Goal: Transaction & Acquisition: Purchase product/service

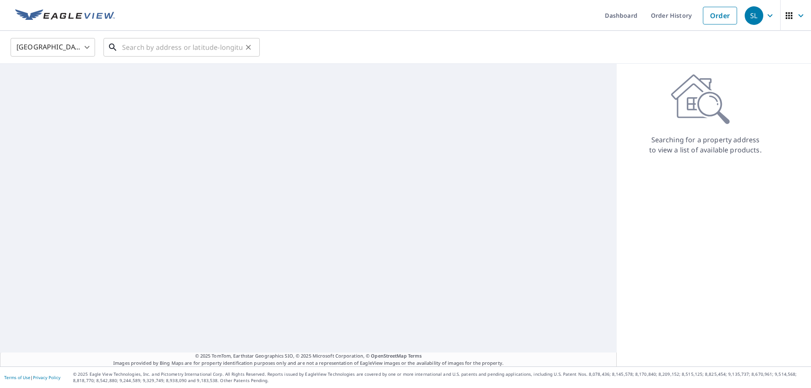
click at [163, 51] on input "text" at bounding box center [182, 47] width 120 height 24
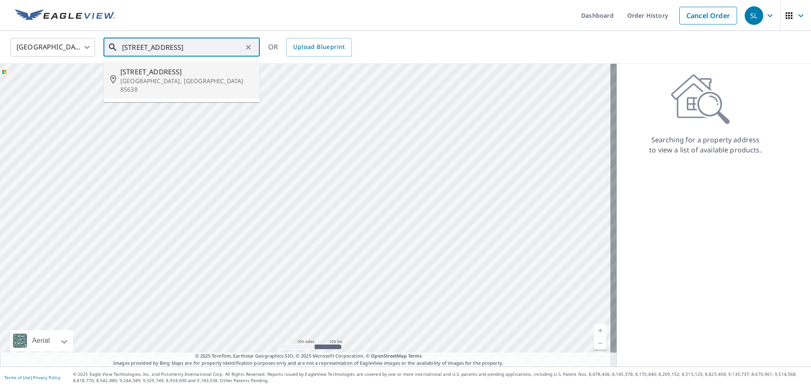
click at [170, 77] on p "[GEOGRAPHIC_DATA], [GEOGRAPHIC_DATA] 85638" at bounding box center [186, 85] width 133 height 17
type input "2035 E Mesa Cir Tombstone, AZ 85638"
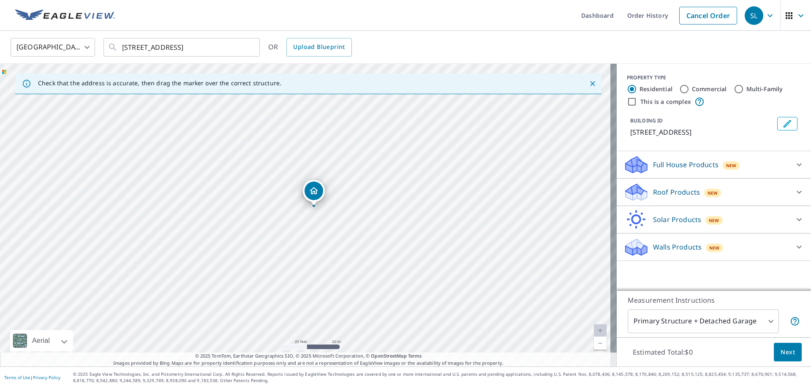
click at [677, 191] on p "Roof Products" at bounding box center [676, 192] width 47 height 10
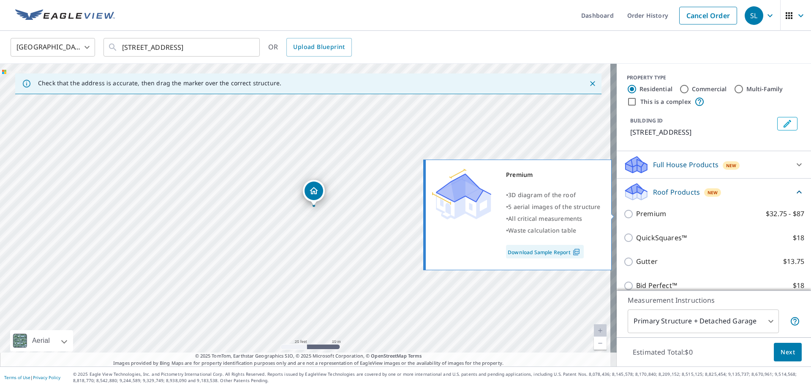
click at [645, 212] on p "Premium" at bounding box center [651, 214] width 30 height 11
click at [636, 212] on input "Premium $32.75 - $87" at bounding box center [629, 214] width 13 height 10
checkbox input "true"
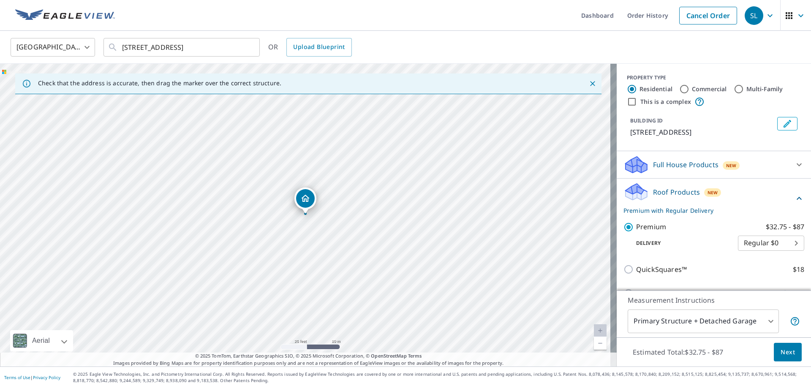
click at [785, 352] on span "Next" at bounding box center [787, 352] width 14 height 11
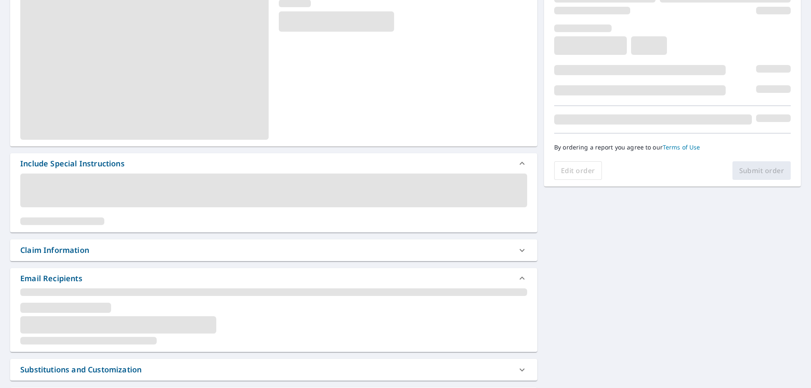
scroll to position [127, 0]
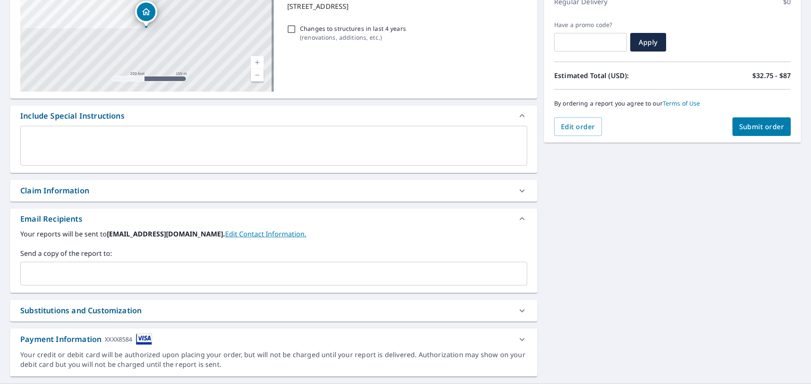
click at [140, 276] on input "text" at bounding box center [267, 274] width 486 height 16
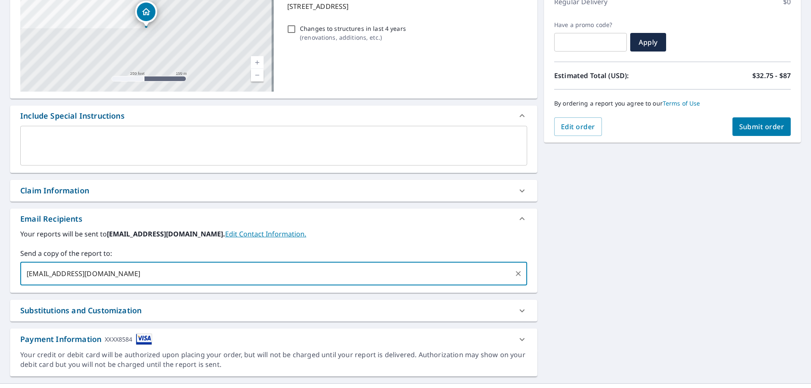
type input "jsrenovations1@hotmail.com"
click at [751, 123] on span "Submit order" at bounding box center [761, 126] width 45 height 9
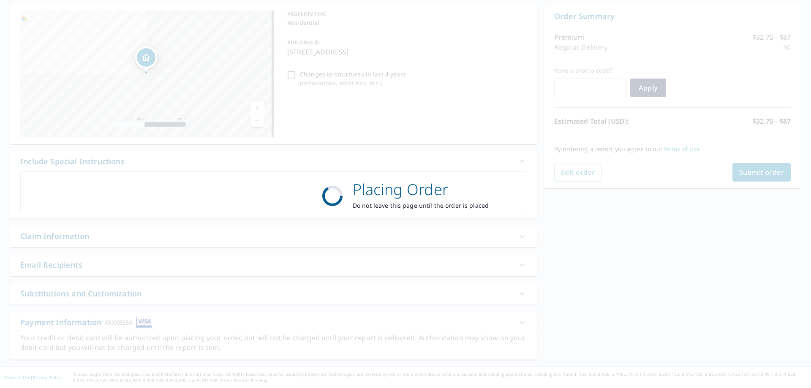
scroll to position [81, 0]
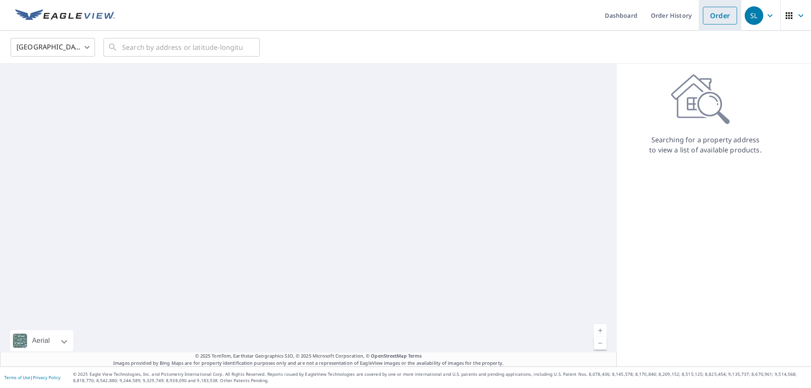
click at [707, 15] on link "Order" at bounding box center [720, 16] width 34 height 18
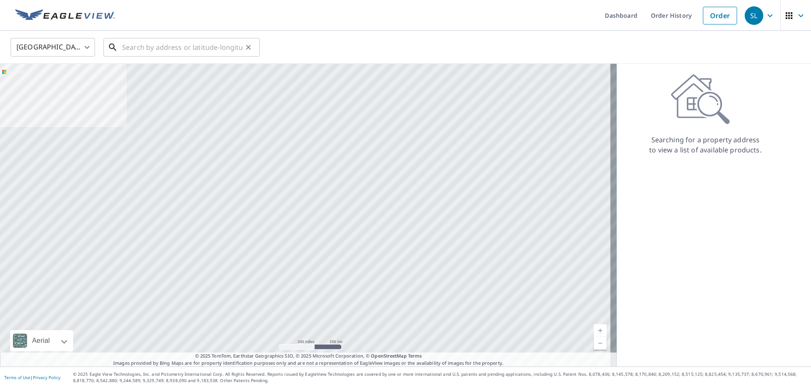
click at [223, 50] on input "text" at bounding box center [182, 47] width 120 height 24
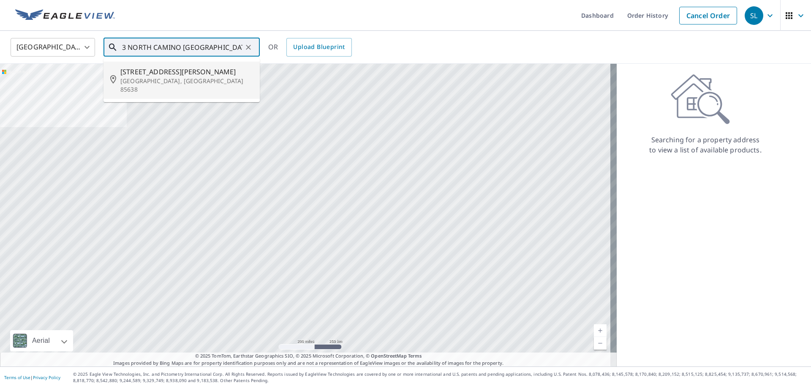
click at [178, 73] on span "3 N Camino San Rafael" at bounding box center [186, 72] width 133 height 10
type input "3 N Camino San Rafael Tombstone, AZ 85638"
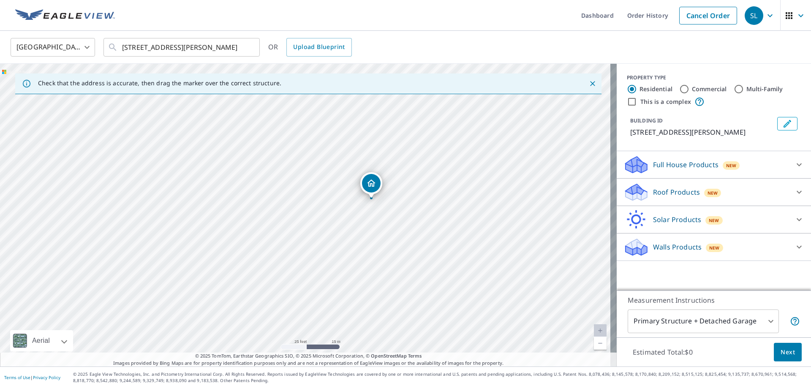
click at [678, 202] on div "Roof Products New" at bounding box center [706, 192] width 166 height 20
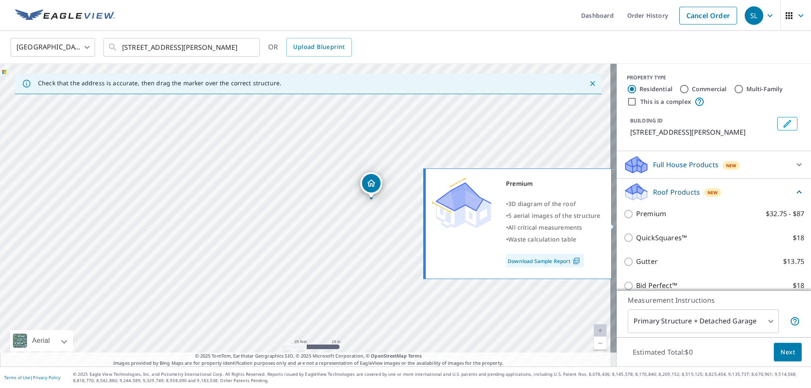
click at [652, 219] on p "Premium" at bounding box center [651, 214] width 30 height 11
click at [636, 219] on input "Premium $32.75 - $87" at bounding box center [629, 214] width 13 height 10
checkbox input "true"
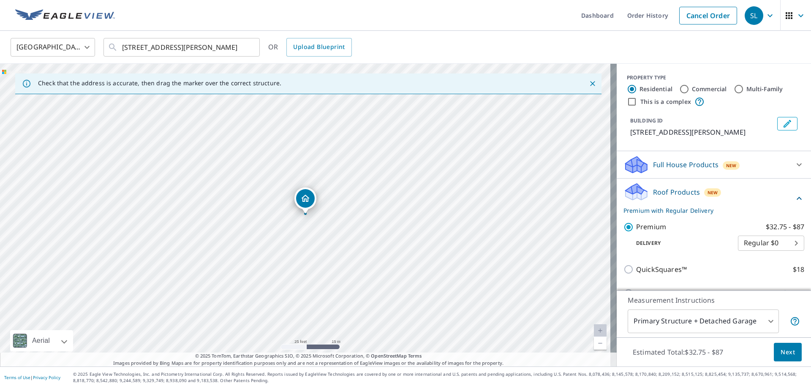
click at [782, 354] on span "Next" at bounding box center [787, 352] width 14 height 11
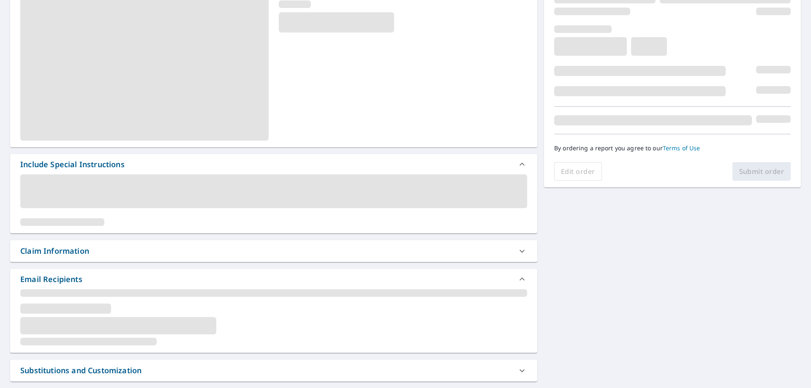
scroll to position [127, 0]
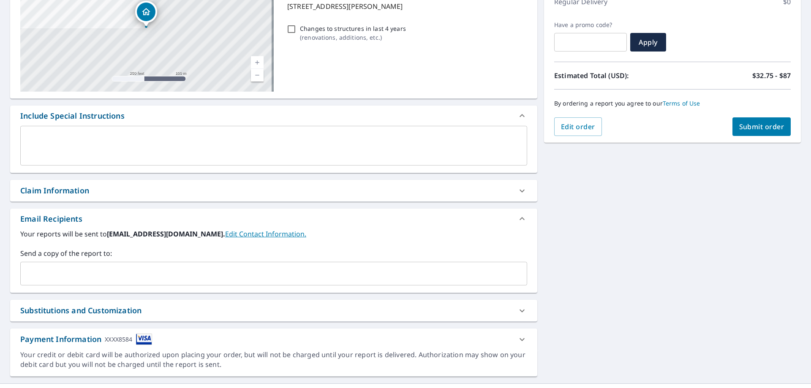
click at [138, 275] on input "text" at bounding box center [267, 274] width 486 height 16
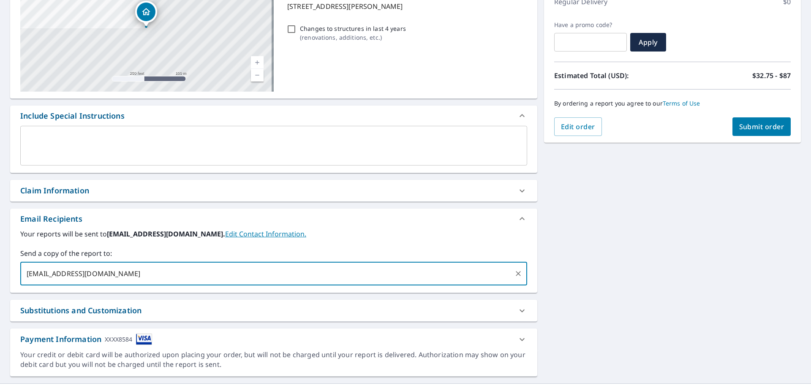
type input "jsrenovations1@hotmail.com"
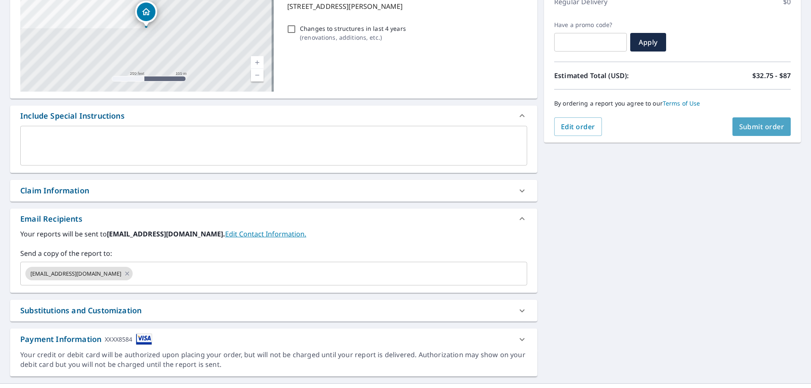
click at [771, 124] on span "Submit order" at bounding box center [761, 126] width 45 height 9
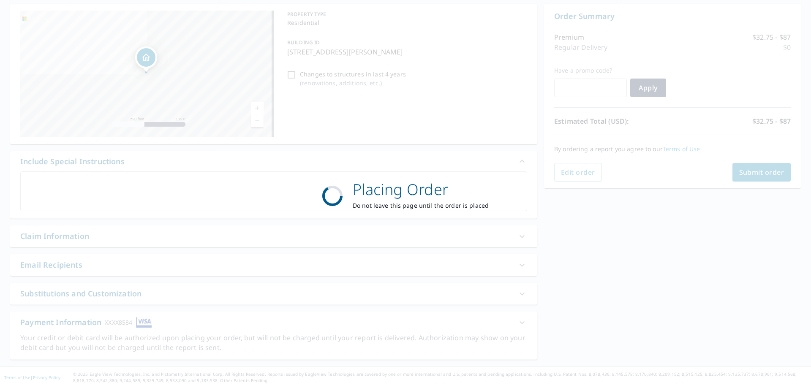
scroll to position [81, 0]
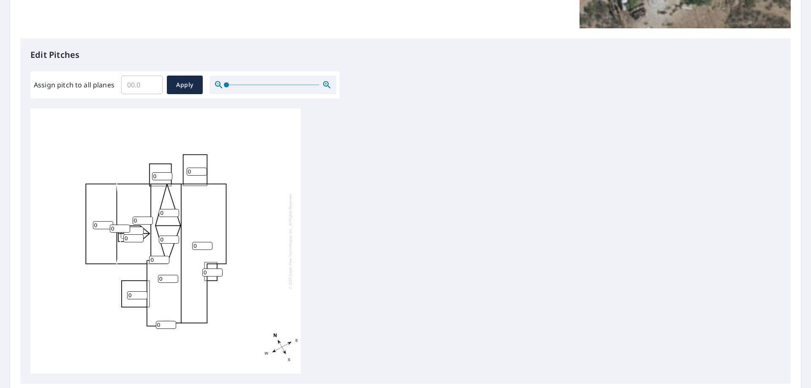
scroll to position [211, 0]
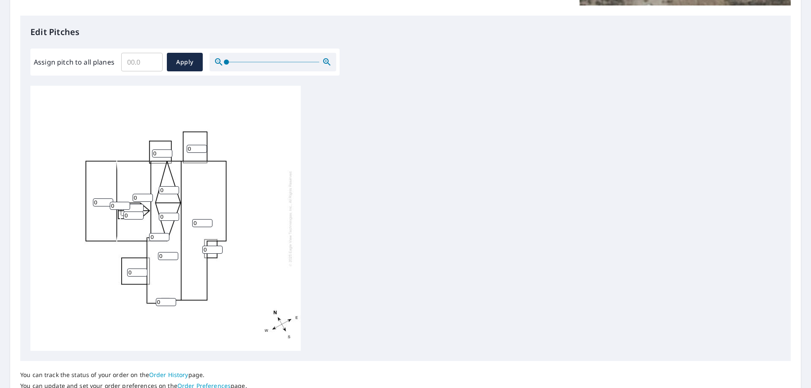
click at [117, 207] on input "0" at bounding box center [120, 206] width 20 height 8
click at [120, 207] on input "0" at bounding box center [120, 206] width 20 height 8
type input "4"
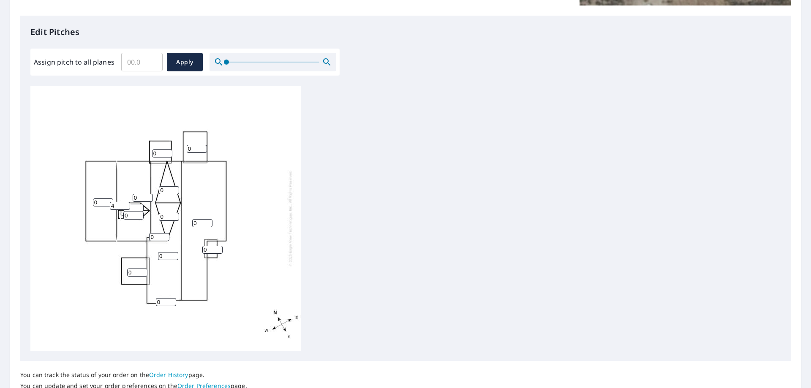
click at [130, 217] on input "0" at bounding box center [133, 216] width 20 height 8
type input "4"
click at [140, 199] on input "0" at bounding box center [143, 198] width 20 height 8
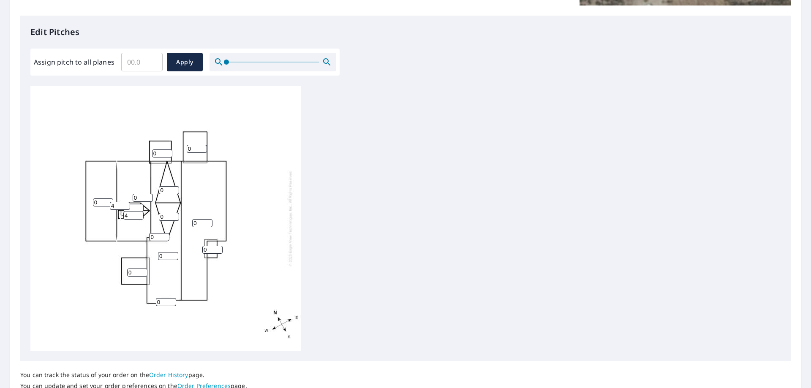
click at [140, 199] on input "0" at bounding box center [143, 198] width 20 height 8
type input "4"
click at [163, 190] on input "0" at bounding box center [169, 190] width 20 height 8
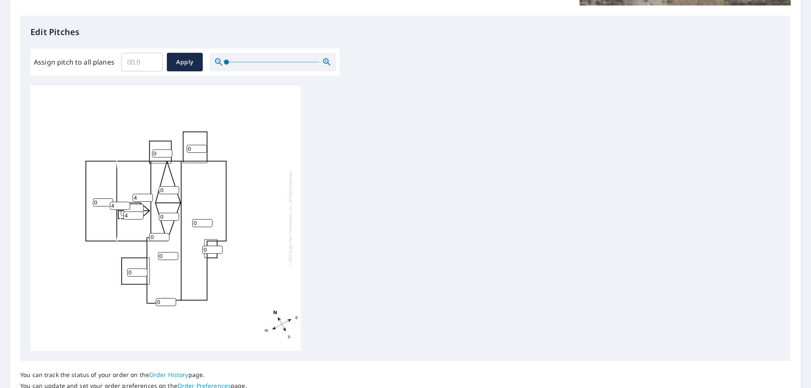
click at [163, 190] on input "0" at bounding box center [169, 190] width 20 height 8
type input "4"
click at [162, 218] on input "0" at bounding box center [169, 217] width 20 height 8
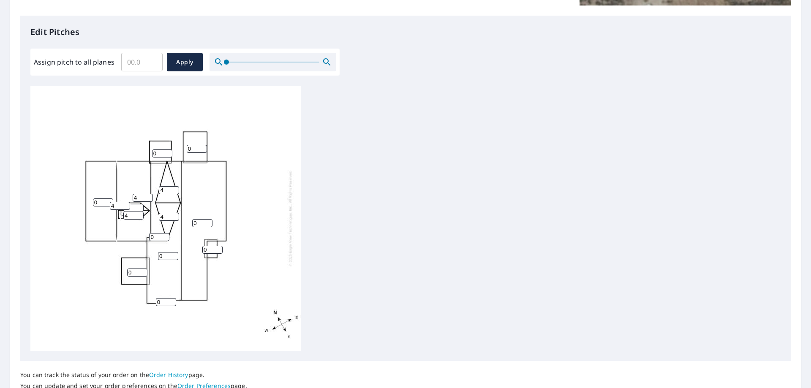
type input "4"
drag, startPoint x: 196, startPoint y: 222, endPoint x: 156, endPoint y: 226, distance: 40.8
click at [160, 226] on div "0 0 0 4 0 0 0 4 0 4 0 4 0 4 0" at bounding box center [165, 218] width 270 height 265
type input "4"
drag, startPoint x: 158, startPoint y: 238, endPoint x: 122, endPoint y: 244, distance: 36.3
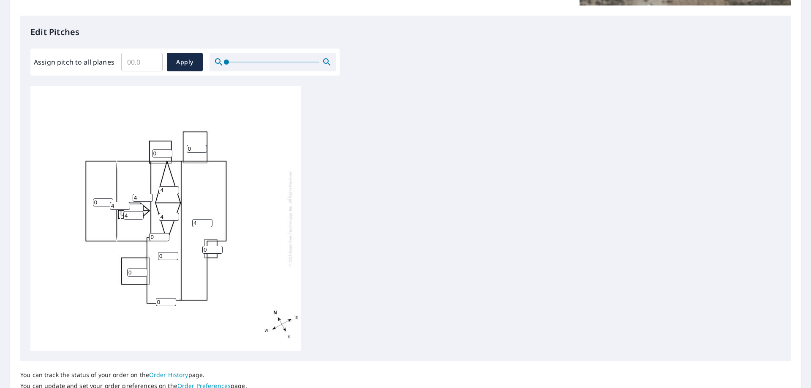
click at [124, 243] on div "4 0 0 4 0 0 0 4 0 4 0 4 0 4 0" at bounding box center [165, 218] width 270 height 265
type input "4"
drag, startPoint x: 167, startPoint y: 257, endPoint x: 145, endPoint y: 259, distance: 22.1
click at [147, 259] on div "4 0 0 4 4 0 0 4 0 4 0 4 0 4 0" at bounding box center [165, 218] width 270 height 265
type input "4"
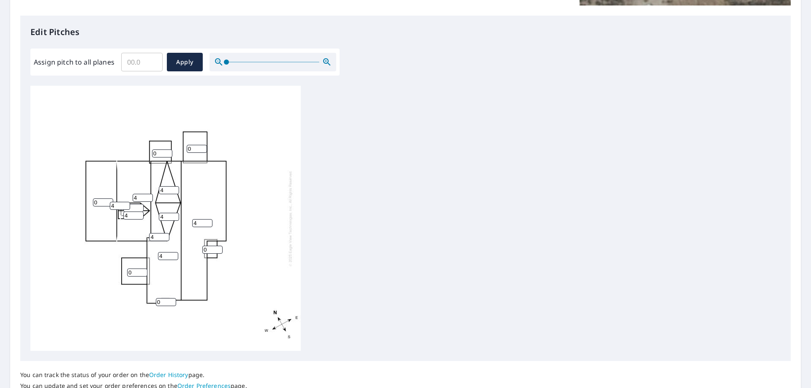
drag, startPoint x: 166, startPoint y: 303, endPoint x: 98, endPoint y: 293, distance: 68.3
click at [103, 294] on div "4 4 0 4 4 0 0 4 0 4 0 4 0 4 0" at bounding box center [165, 218] width 270 height 265
type input "4"
click at [172, 255] on input "5" at bounding box center [168, 256] width 20 height 8
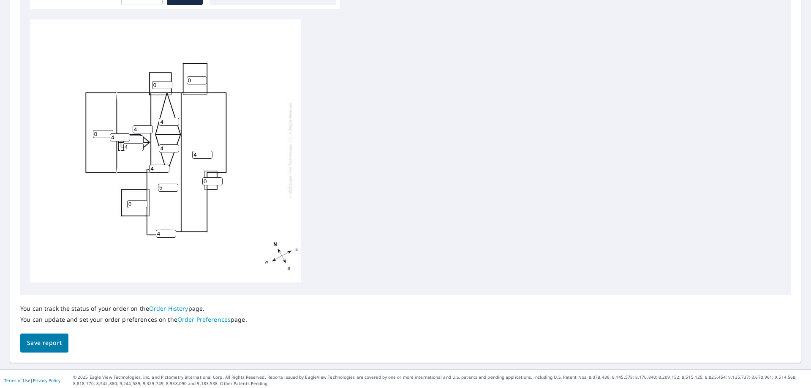
scroll to position [280, 0]
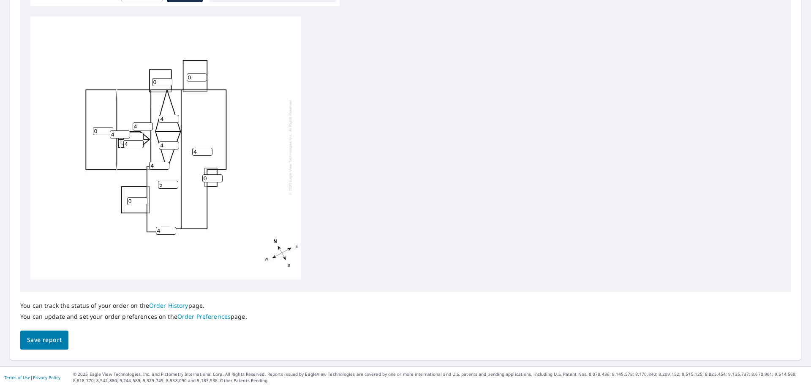
drag, startPoint x: 167, startPoint y: 180, endPoint x: 139, endPoint y: 183, distance: 27.6
click at [141, 182] on div "4 5 0 4 4 0 0 4 0 4 0 4 0 4 4" at bounding box center [165, 146] width 270 height 265
type input "4"
click at [139, 300] on div "You can track the status of your order on the Order History page. You can updat…" at bounding box center [133, 311] width 227 height 39
click at [45, 337] on span "Save report" at bounding box center [44, 340] width 35 height 11
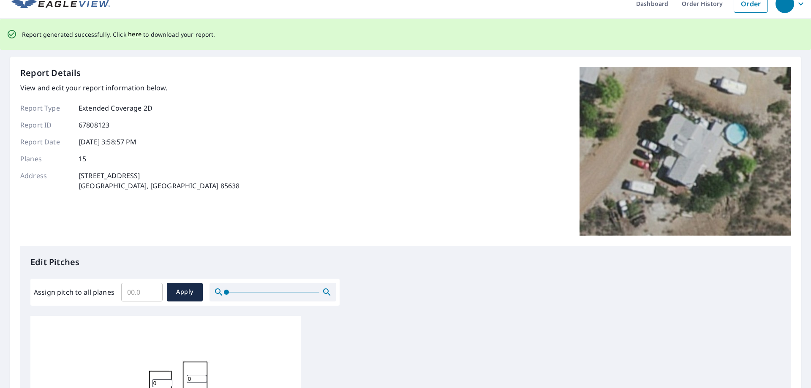
scroll to position [0, 0]
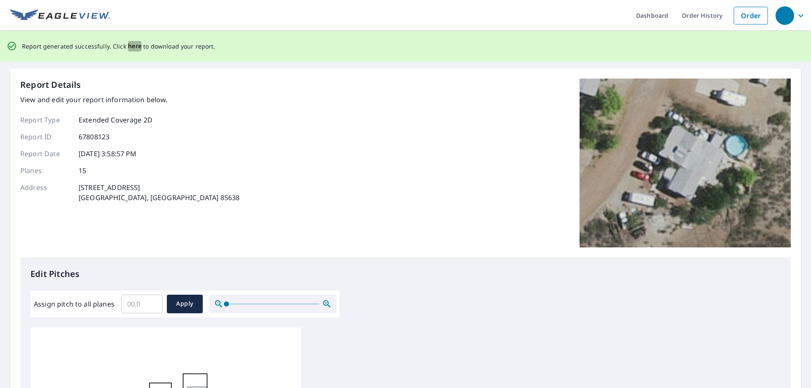
click at [133, 46] on span "here" at bounding box center [135, 46] width 14 height 11
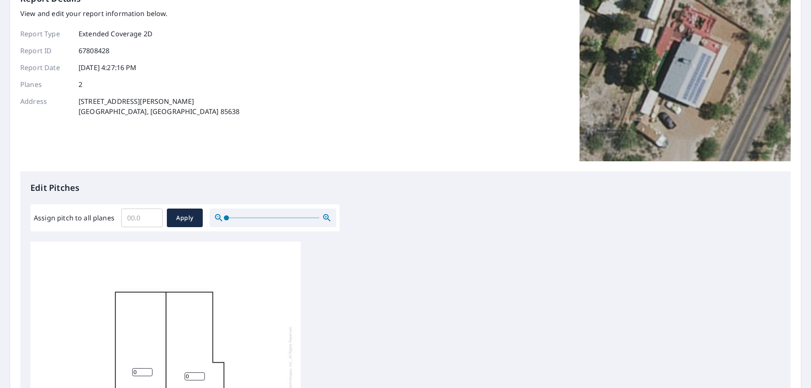
scroll to position [169, 0]
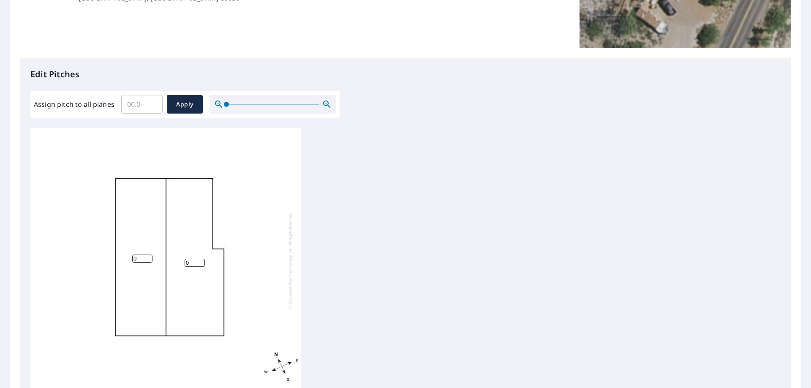
drag, startPoint x: 139, startPoint y: 260, endPoint x: 96, endPoint y: 262, distance: 42.7
click at [113, 259] on div "0 0" at bounding box center [165, 260] width 270 height 265
type input "4"
drag, startPoint x: 195, startPoint y: 264, endPoint x: 155, endPoint y: 243, distance: 45.3
click at [167, 264] on div "4 4" at bounding box center [165, 260] width 270 height 265
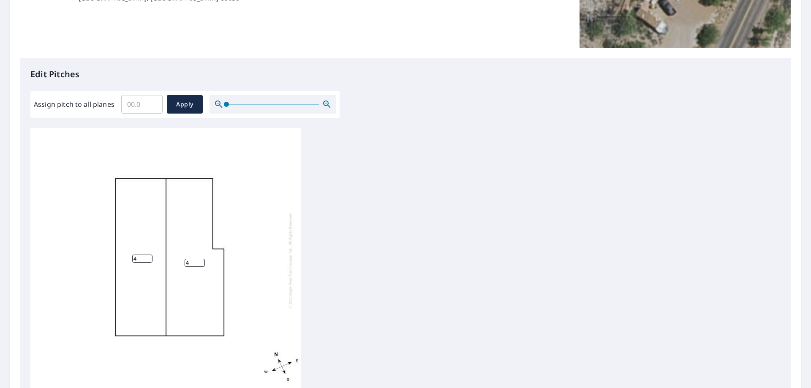
type input "4"
click at [380, 243] on div "4 4" at bounding box center [405, 260] width 750 height 265
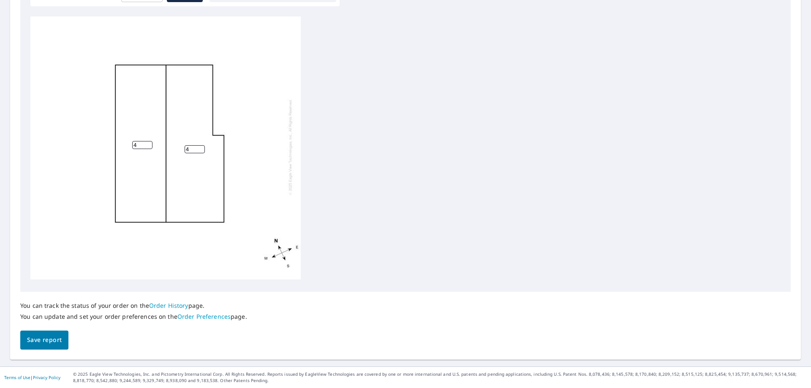
click at [54, 340] on span "Save report" at bounding box center [44, 340] width 35 height 11
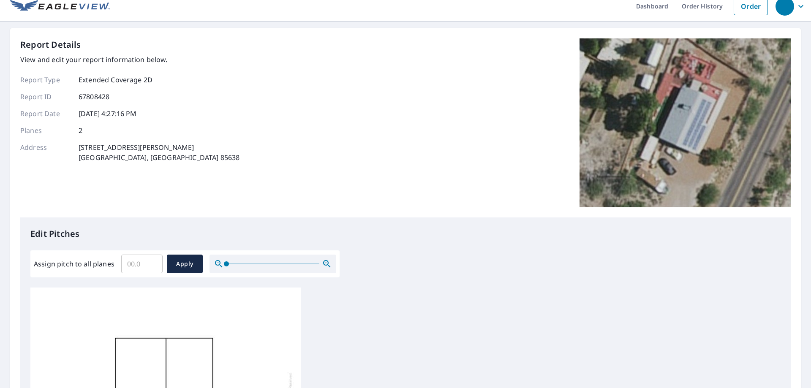
scroll to position [0, 0]
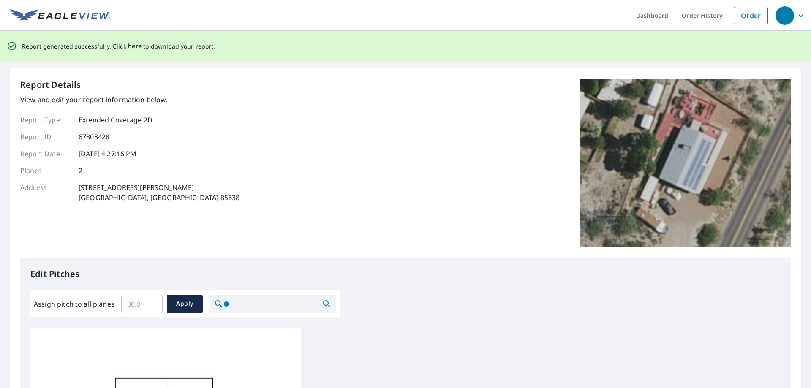
click at [129, 48] on span "here" at bounding box center [135, 46] width 14 height 11
click at [133, 49] on span "here" at bounding box center [135, 46] width 14 height 11
